Goal: Information Seeking & Learning: Learn about a topic

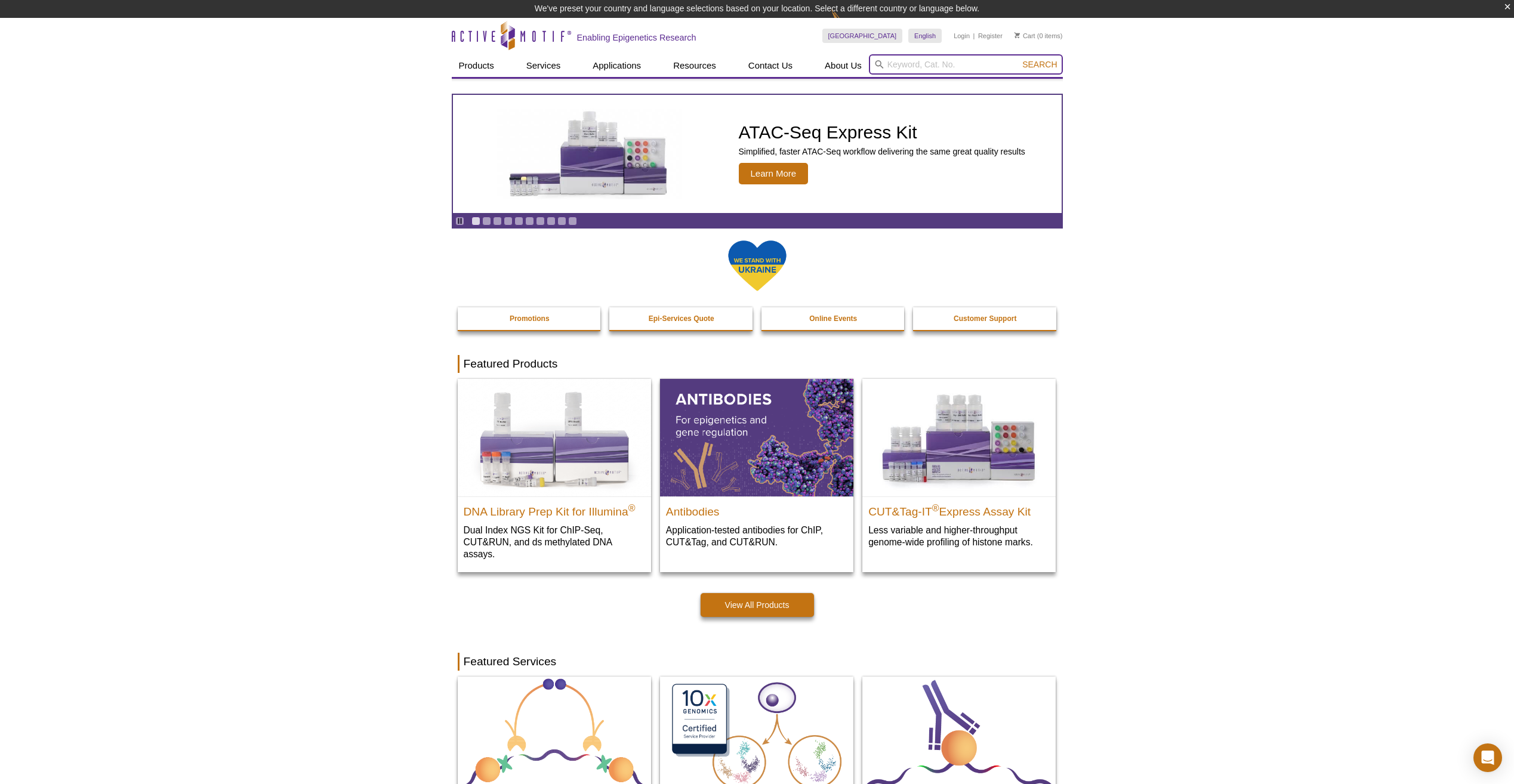
click at [906, 68] on input "search" at bounding box center [966, 64] width 194 height 20
paste input "61686"
type input "61686"
click at [1019, 59] on button "Search" at bounding box center [1039, 64] width 42 height 11
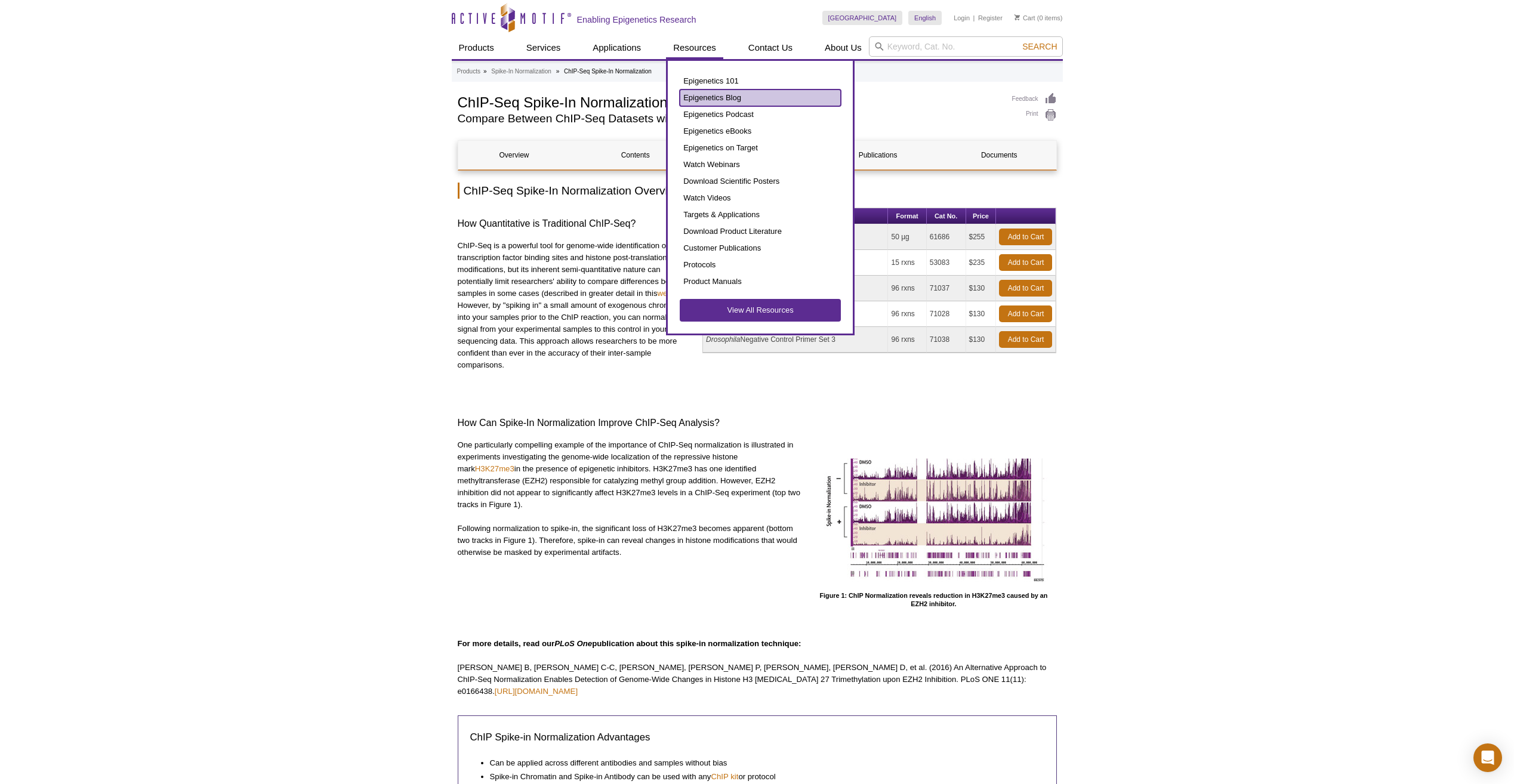
click at [704, 101] on link "Epigenetics Blog" at bounding box center [760, 97] width 161 height 17
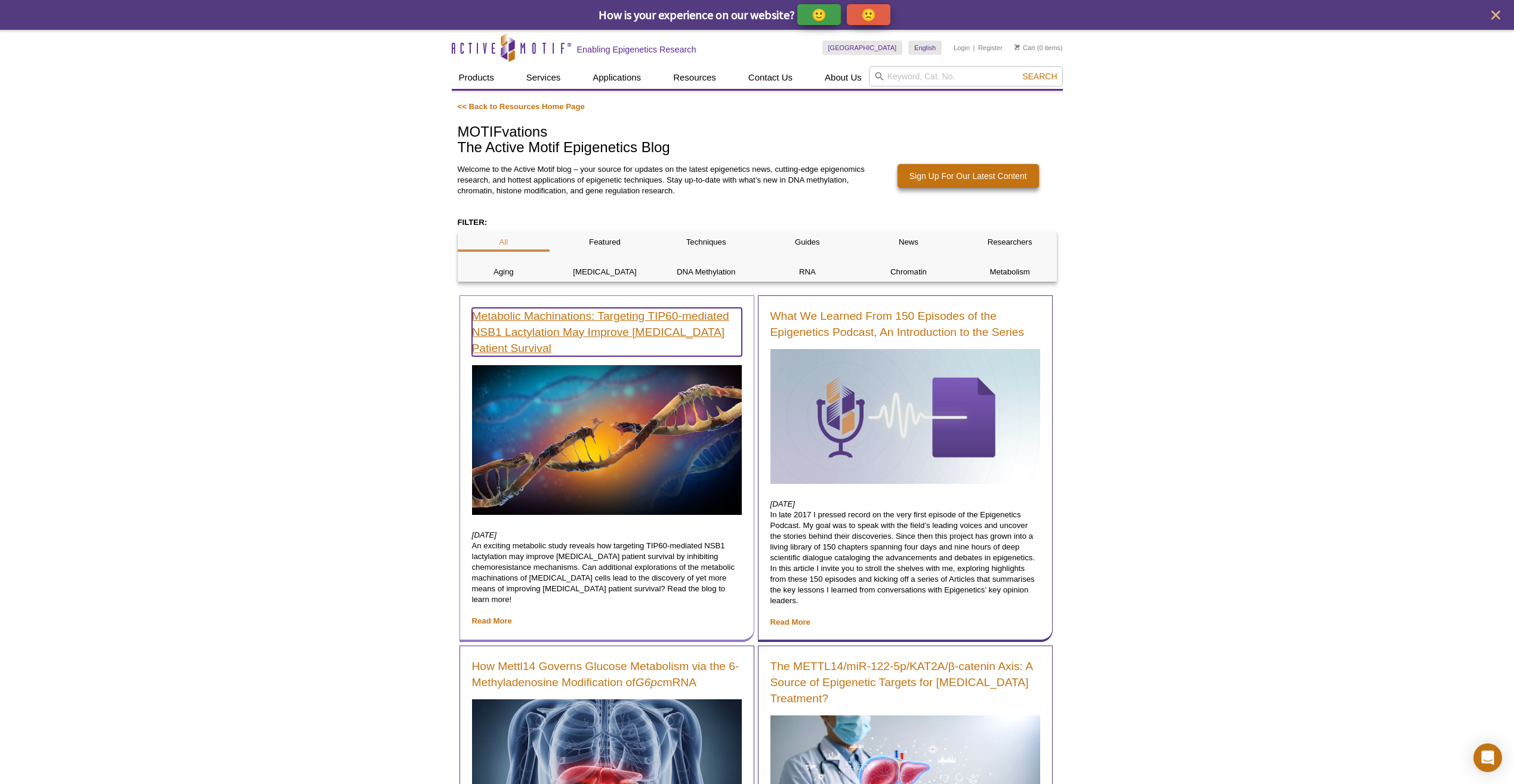
click at [535, 319] on link "Metabolic Machinations: Targeting TIP60-mediated NSB1 Lactylation May Improve […" at bounding box center [607, 332] width 270 height 48
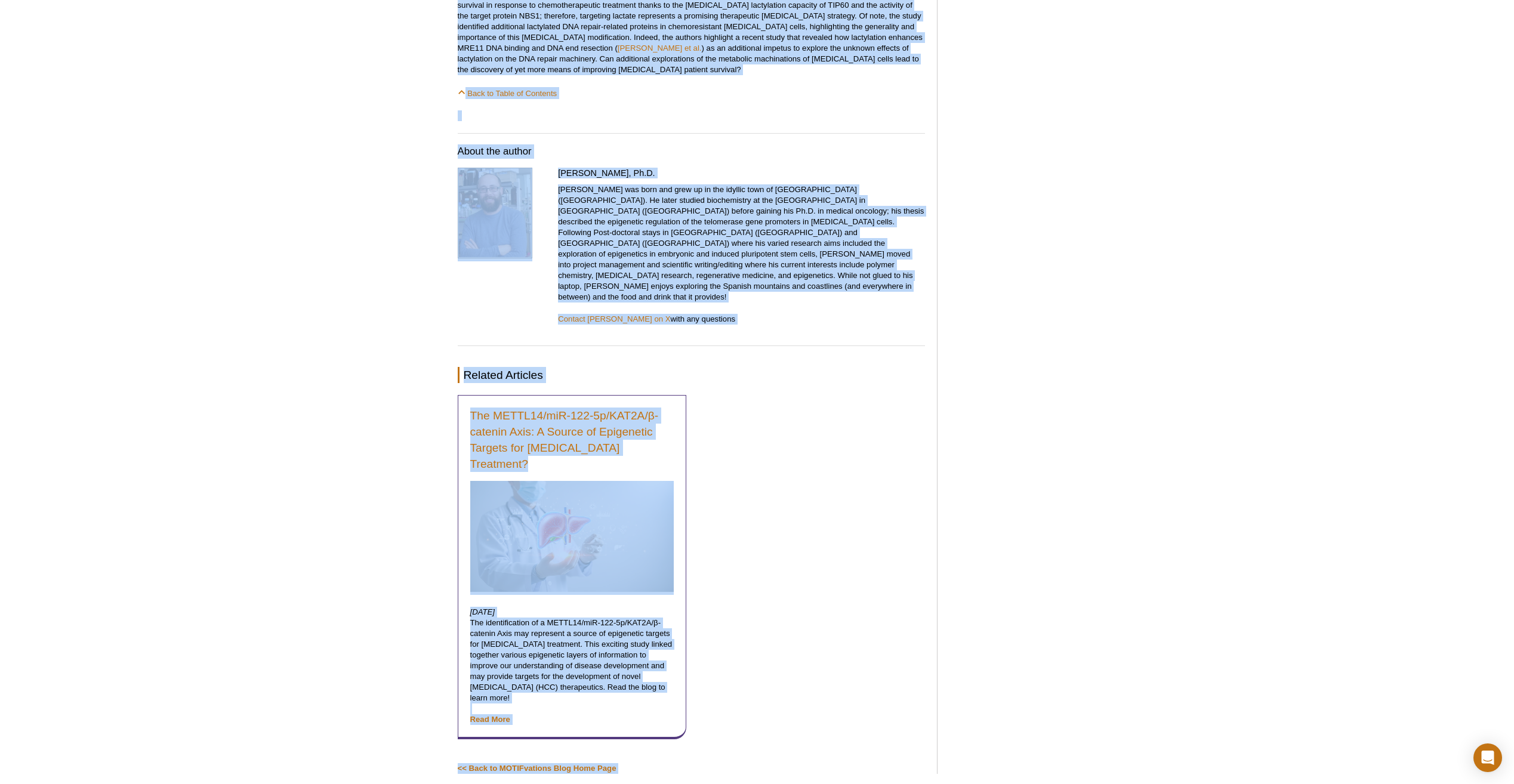
scroll to position [1392, 0]
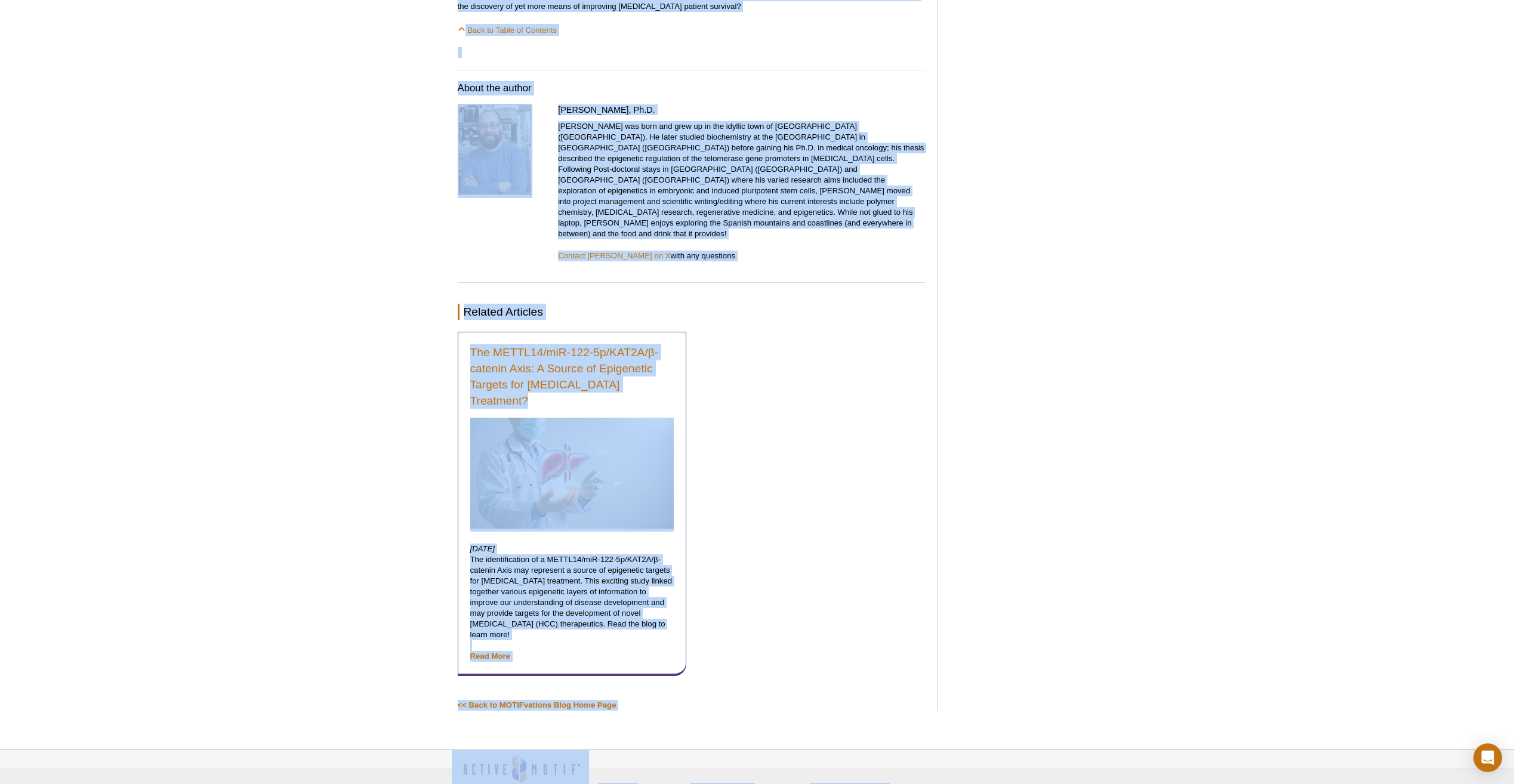
drag, startPoint x: 447, startPoint y: 131, endPoint x: 747, endPoint y: 200, distance: 307.8
copy div "Metabolic Machinations: Targeting TIP60-mediated NSB1 Lactylation May Improve C…"
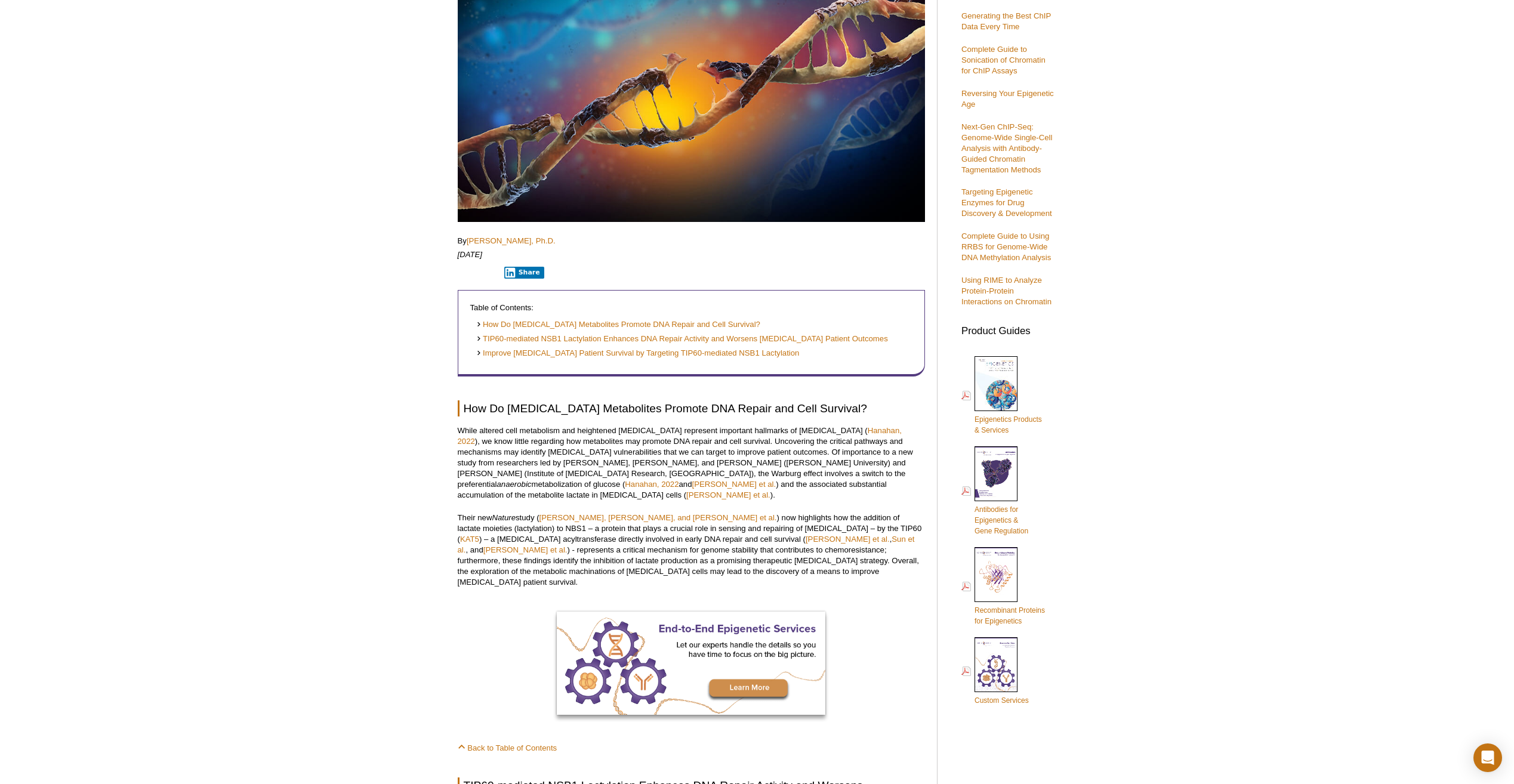
scroll to position [259, 0]
